Goal: Navigation & Orientation: Find specific page/section

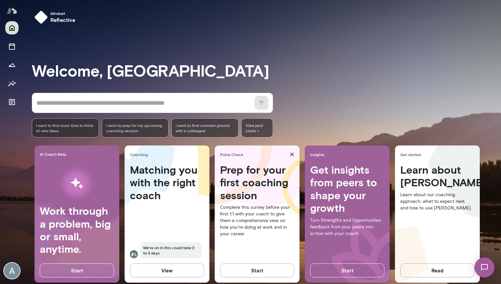
scroll to position [12, 0]
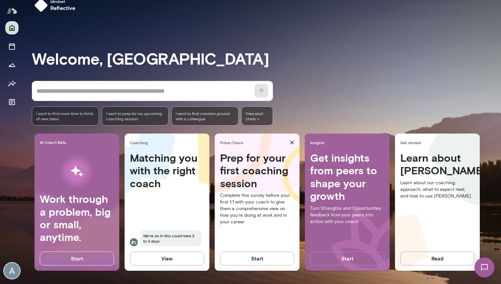
click at [344, 258] on button "Start" at bounding box center [347, 259] width 74 height 14
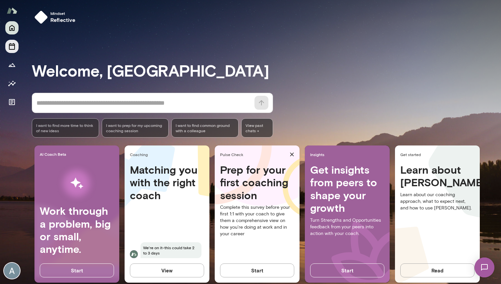
click at [11, 46] on icon "Sessions" at bounding box center [12, 46] width 8 height 8
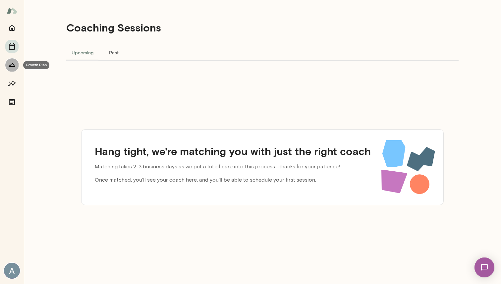
click at [14, 59] on button "Growth Plan" at bounding box center [11, 64] width 13 height 13
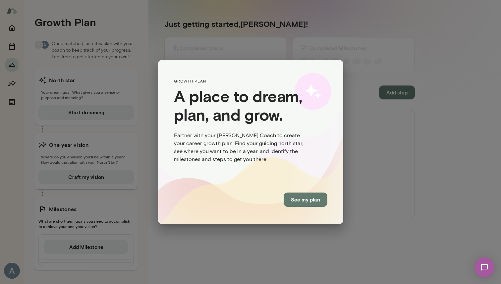
click at [298, 203] on button "See my plan" at bounding box center [306, 200] width 44 height 14
